Goal: Transaction & Acquisition: Download file/media

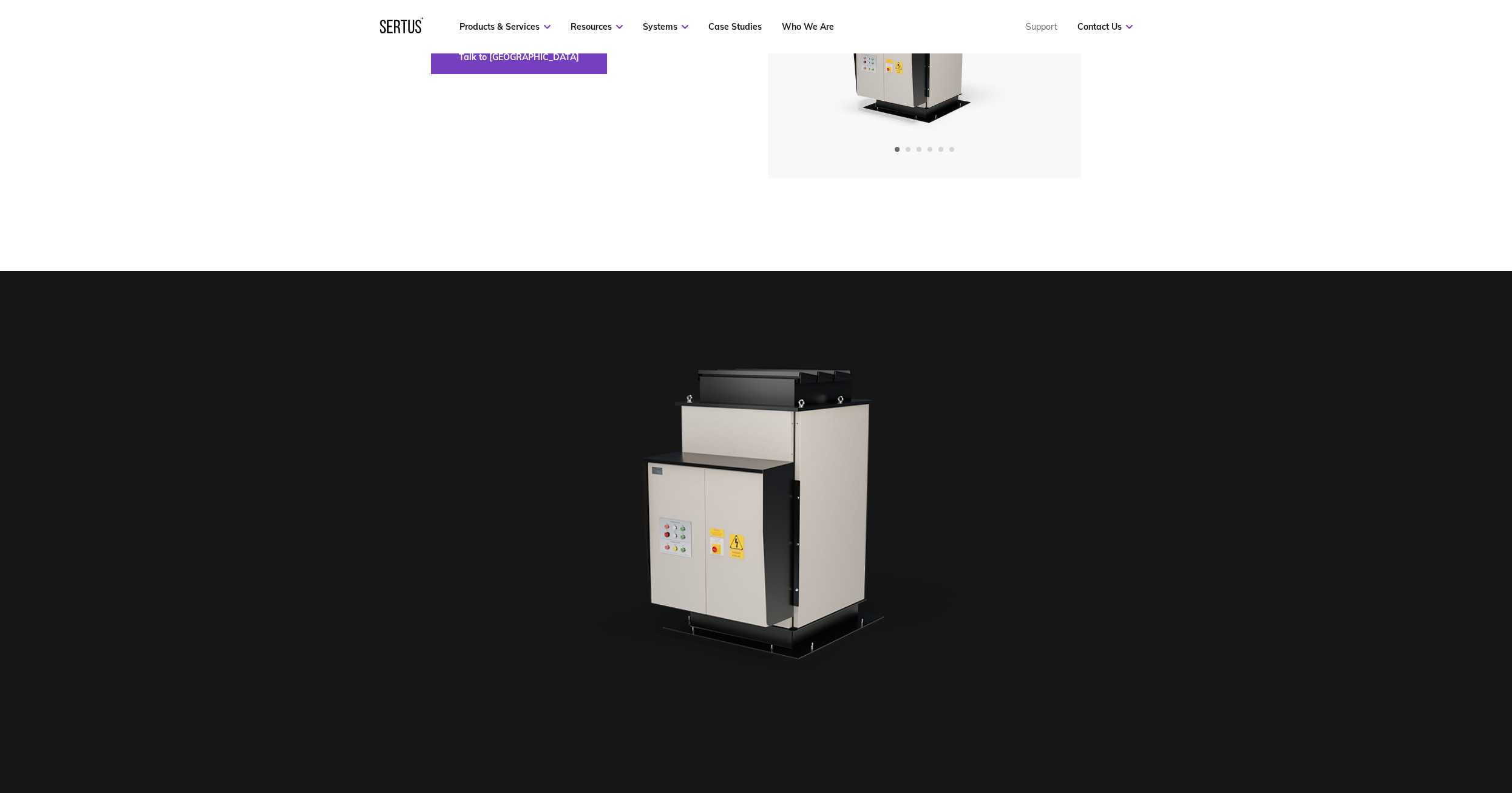
scroll to position [303, 0]
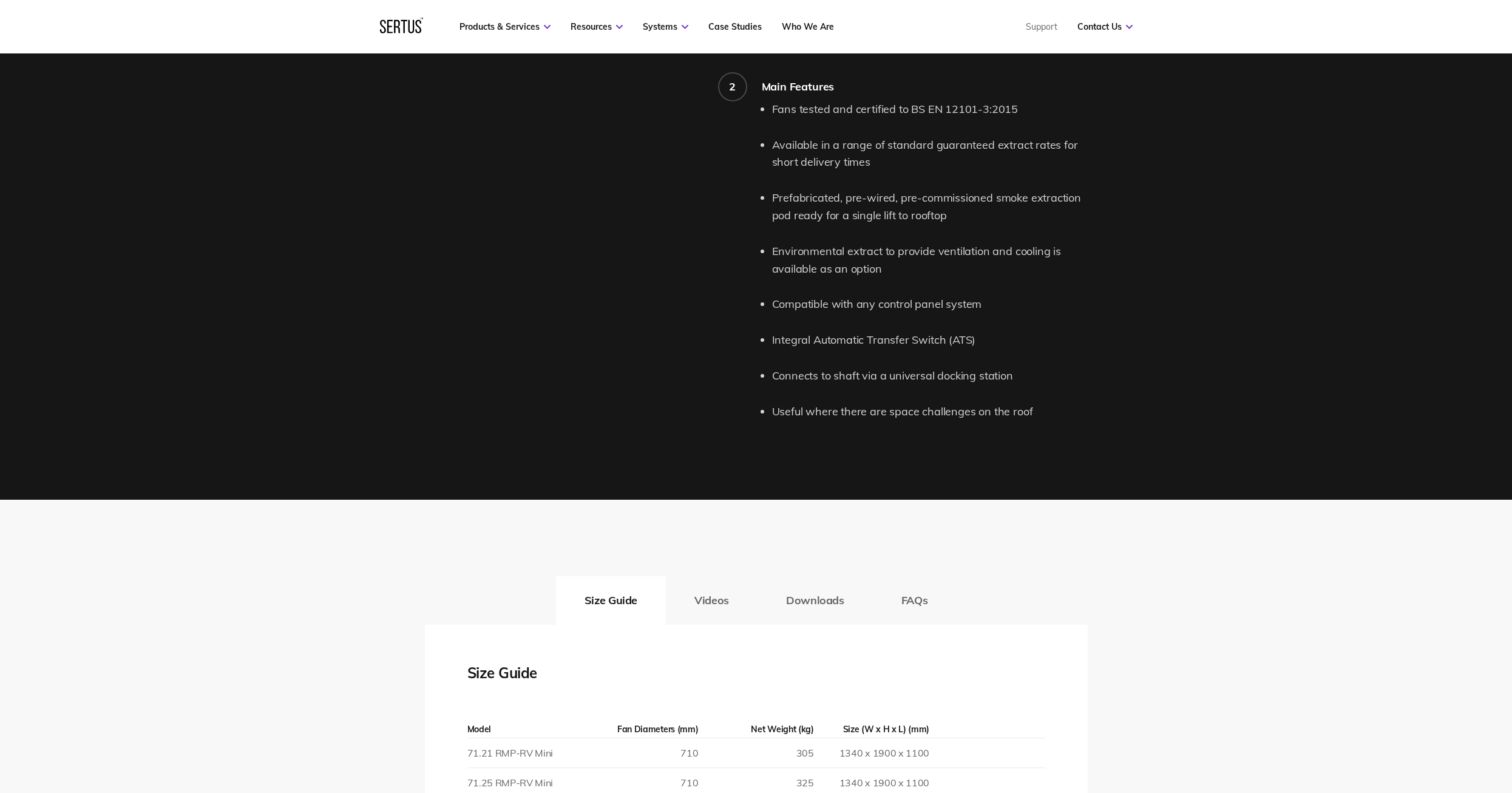
scroll to position [1761, 0]
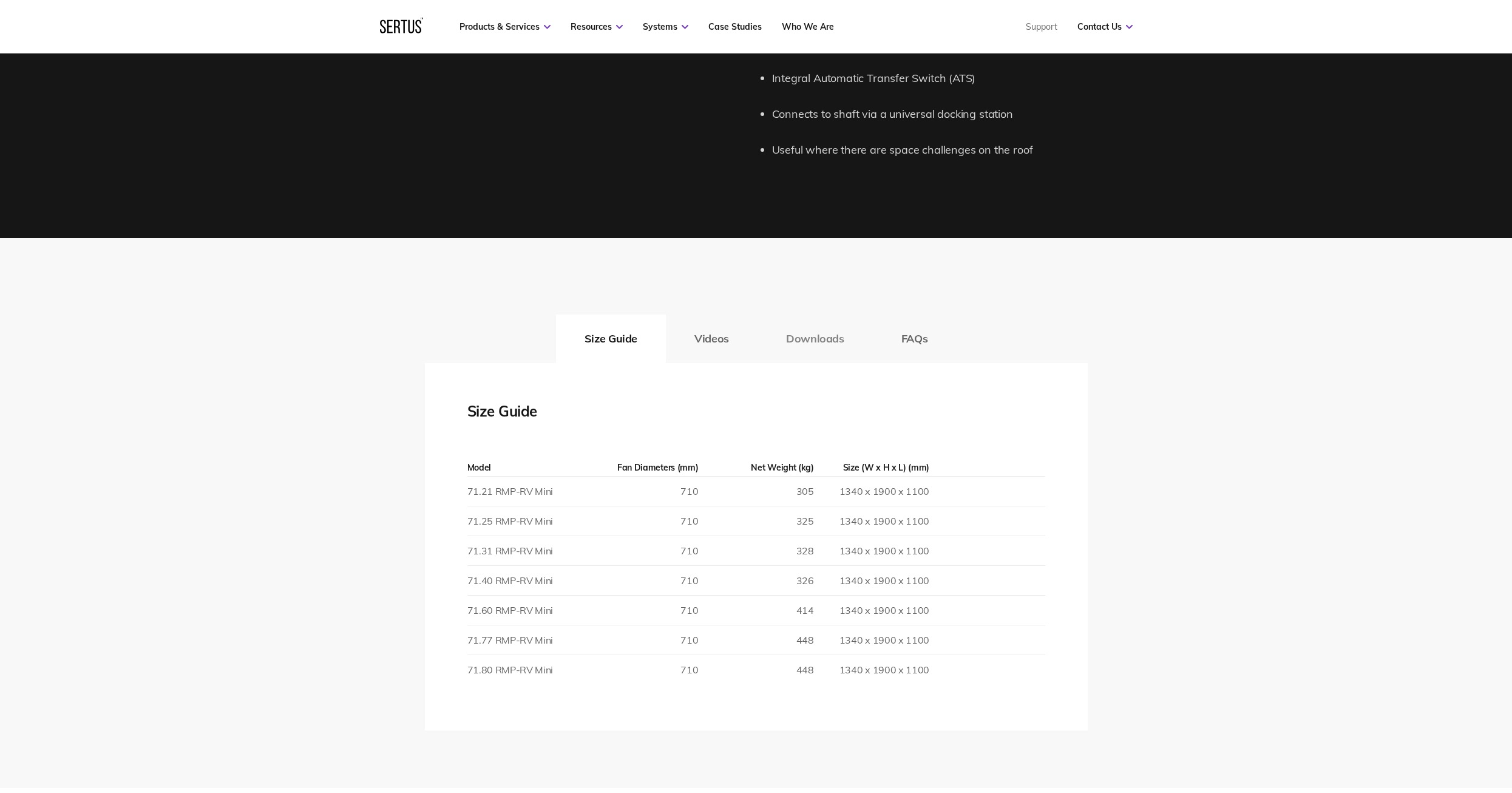
click at [834, 347] on button "Downloads" at bounding box center [816, 339] width 116 height 49
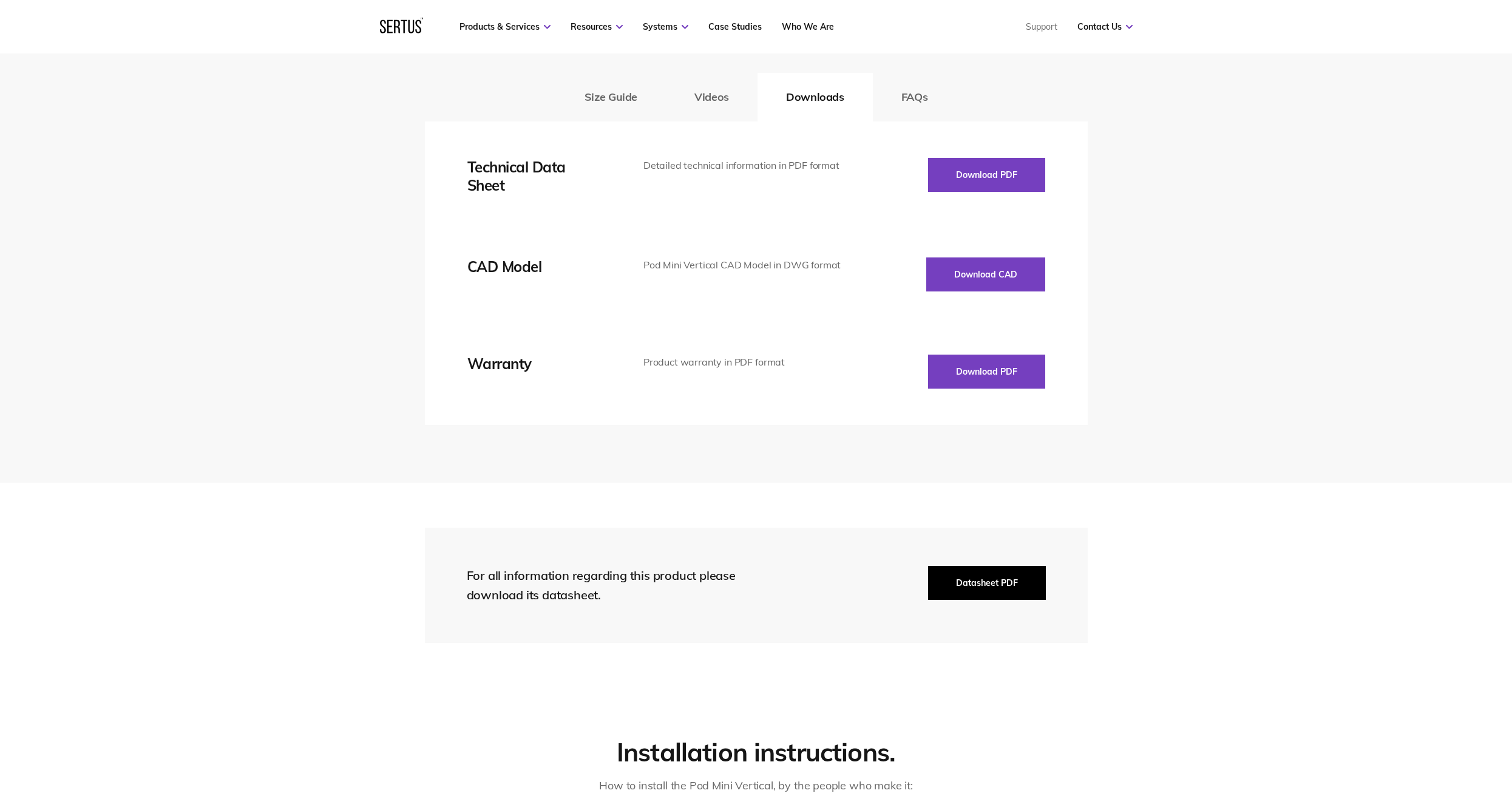
scroll to position [1943, 0]
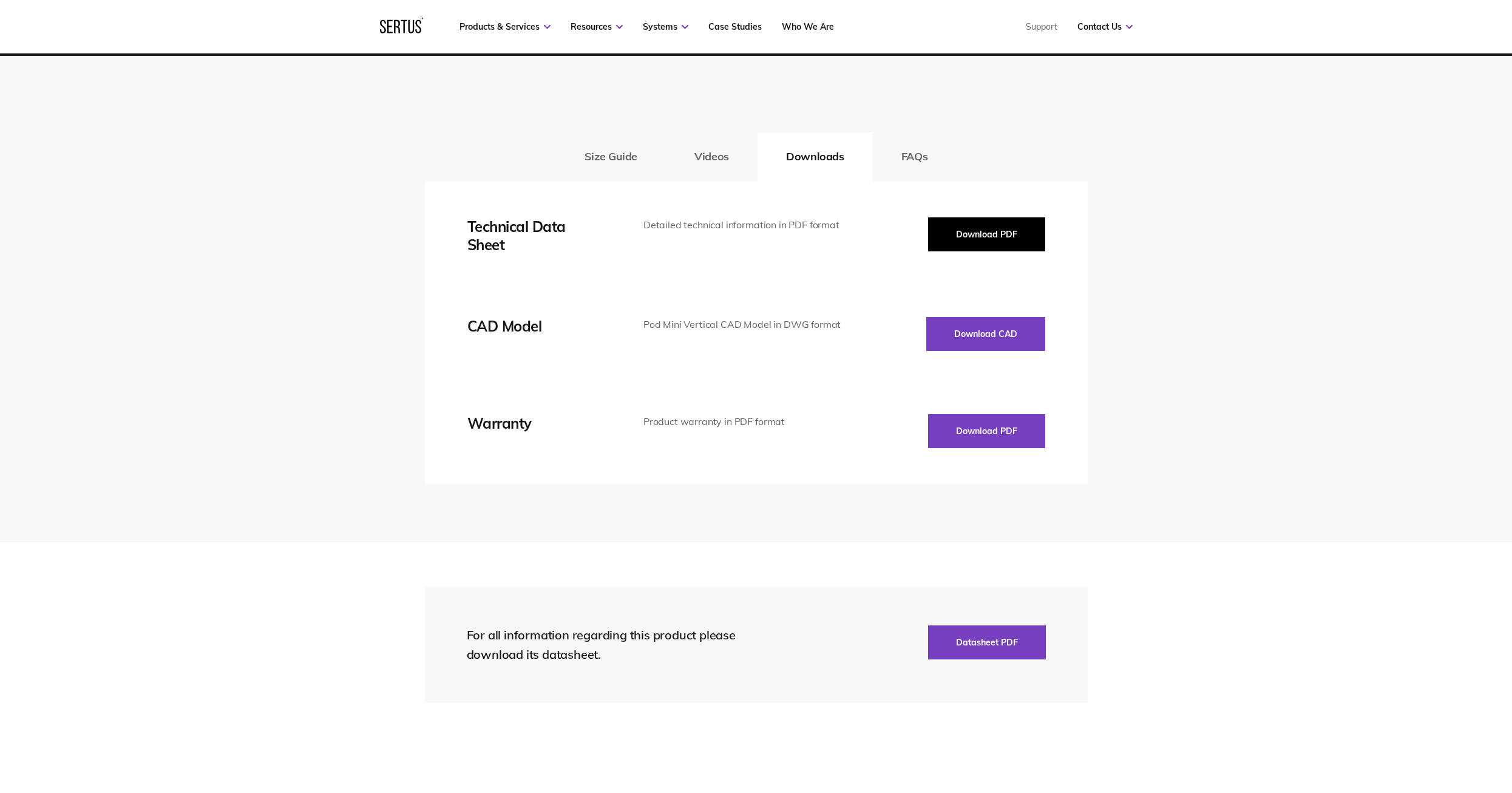
click at [990, 246] on button "Download PDF" at bounding box center [986, 234] width 117 height 34
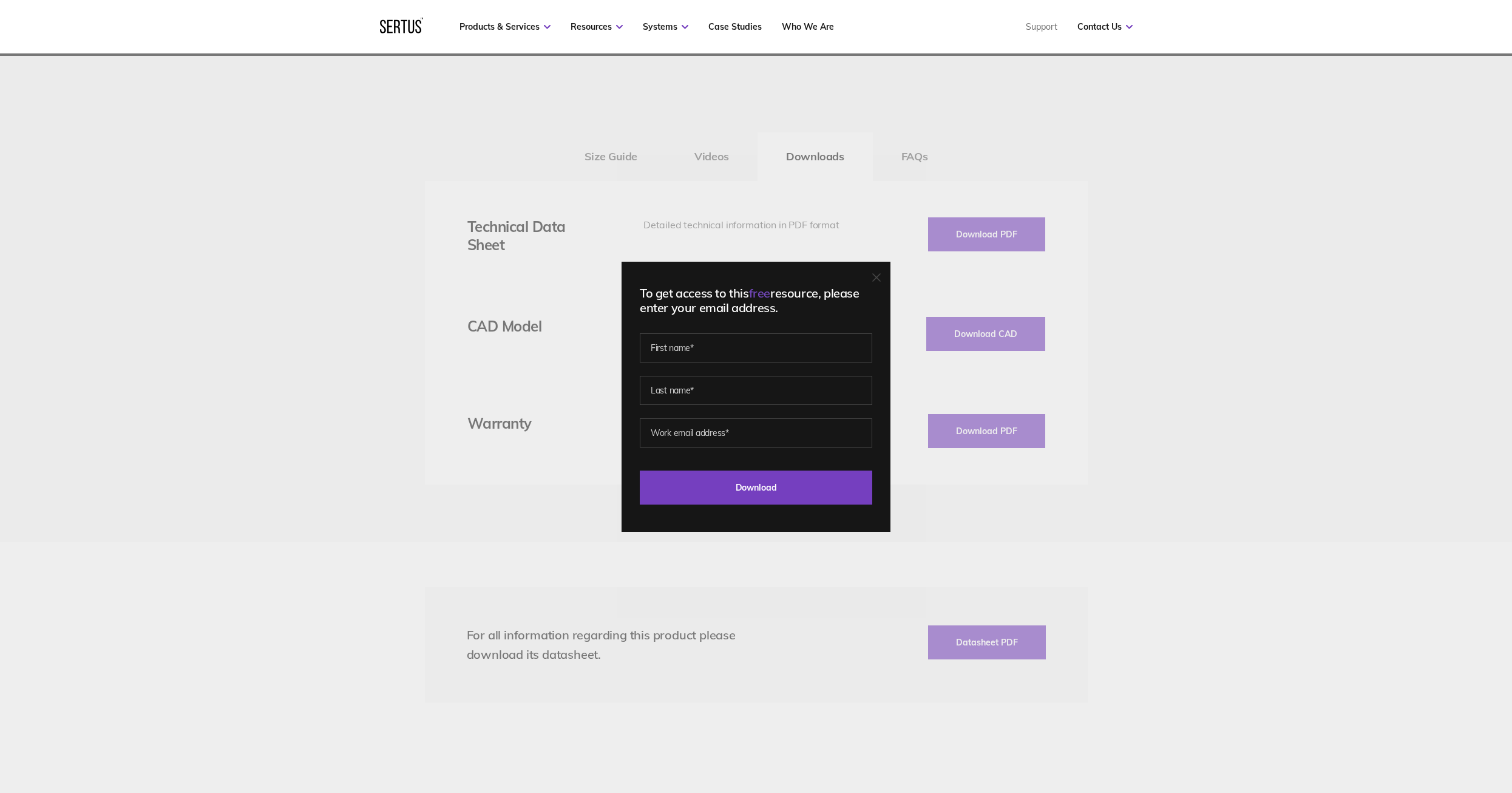
click at [645, 366] on fieldset at bounding box center [755, 381] width 232 height 85
click at [671, 355] on input "text" at bounding box center [755, 348] width 232 height 29
type input "[PERSON_NAME]"
click at [701, 395] on input "text" at bounding box center [755, 390] width 232 height 29
type input "[PERSON_NAME]"
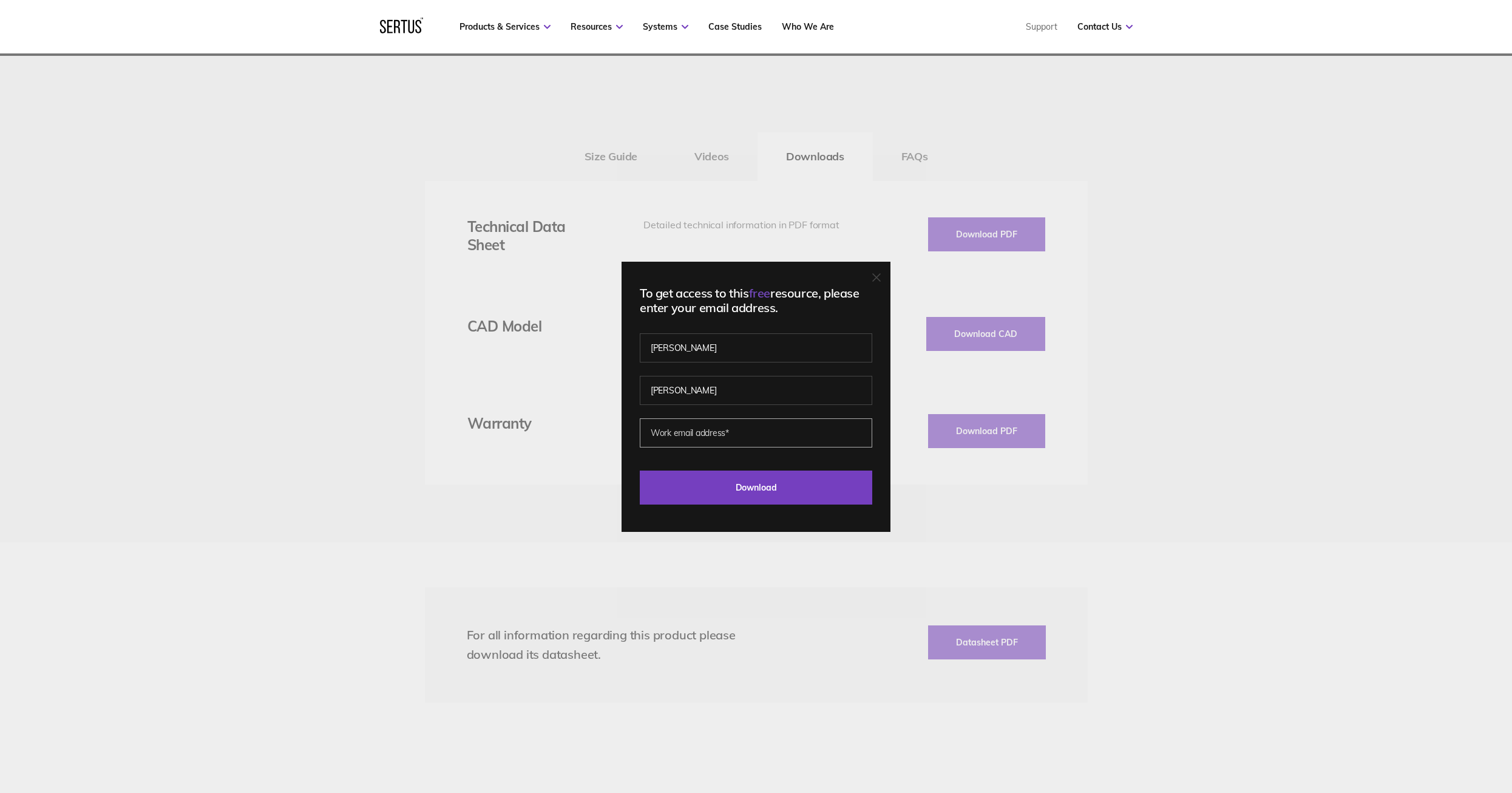
drag, startPoint x: 707, startPoint y: 405, endPoint x: 707, endPoint y: 438, distance: 33.0
click at [707, 438] on input "email" at bounding box center [755, 433] width 232 height 29
type input "[EMAIL_ADDRESS][DOMAIN_NAME]"
click at [732, 495] on input "Download" at bounding box center [755, 487] width 232 height 34
